Goal: Transaction & Acquisition: Purchase product/service

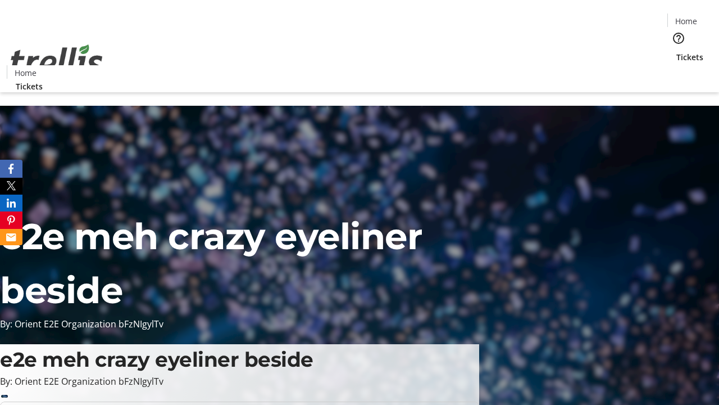
click at [676, 51] on span "Tickets" at bounding box center [689, 57] width 27 height 12
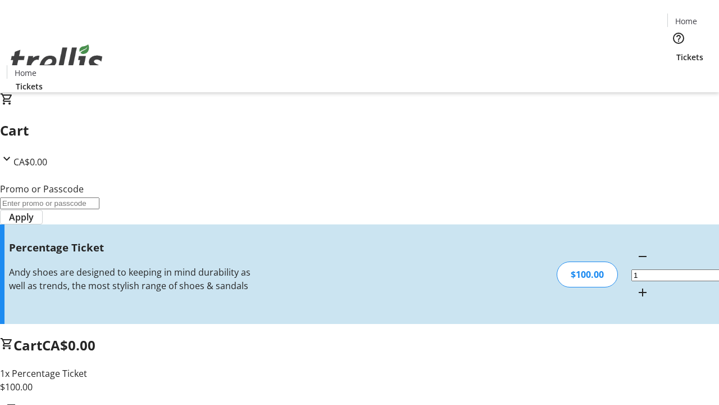
type input "FOO"
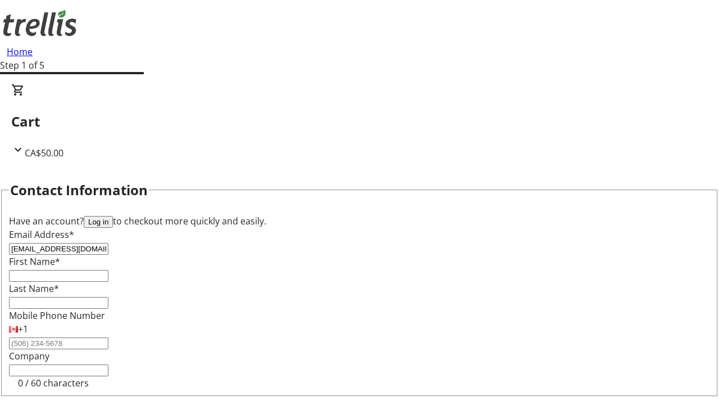
type input "[EMAIL_ADDRESS][DOMAIN_NAME]"
type input "[PERSON_NAME]"
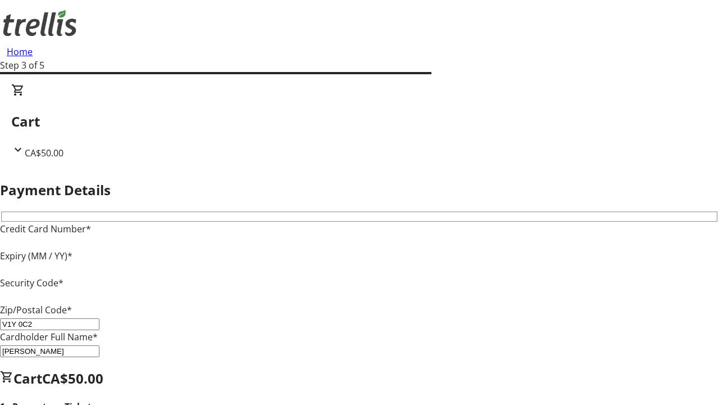
type input "V1Y 0C2"
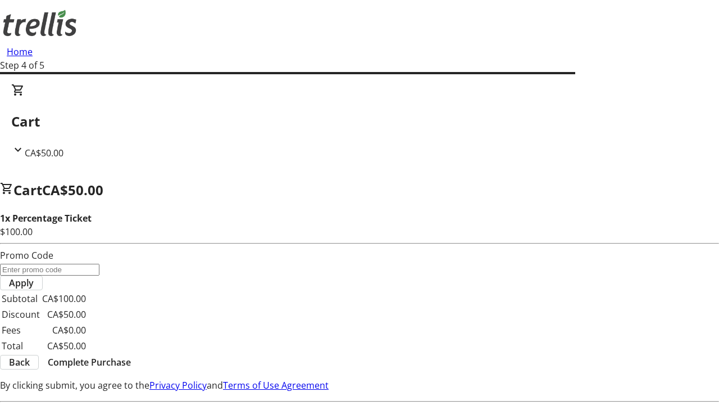
click at [131, 355] on span "Complete Purchase" at bounding box center [89, 361] width 83 height 13
